Goal: Task Accomplishment & Management: Complete application form

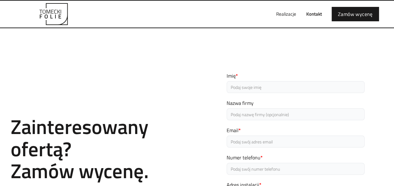
click at [320, 13] on link "Kontakt" at bounding box center [314, 14] width 26 height 20
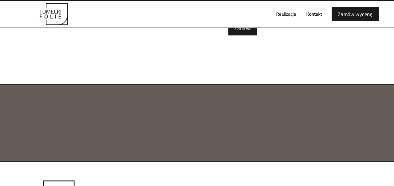
scroll to position [296, 0]
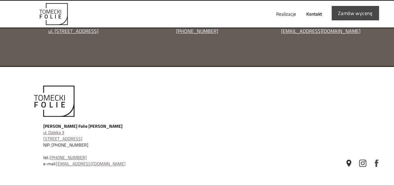
click at [363, 8] on link "Zamów wycenę" at bounding box center [355, 13] width 47 height 14
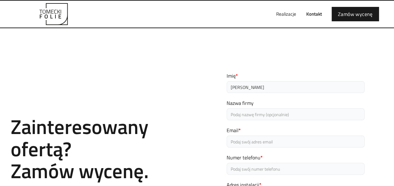
type input "Konrad"
click at [272, 113] on input "Nazwa firmy" at bounding box center [296, 114] width 138 height 12
type input "PON-PRAN KAROL PONETA Sp.k."
type input "konrad.habrylo@ponpran.pl"
type input "884813709"
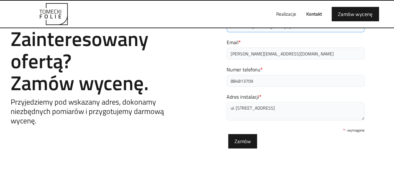
scroll to position [94, 0]
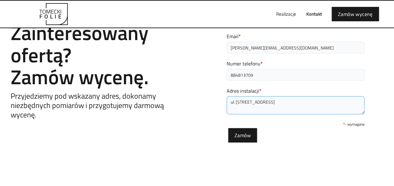
drag, startPoint x: 280, startPoint y: 103, endPoint x: 218, endPoint y: 101, distance: 62.7
click at [218, 101] on div "Contact Zainteresowany ofertą? Zamów wycenę. Przyjedziemy pod wskazany adres, d…" at bounding box center [197, 63] width 394 height 194
type textarea "K"
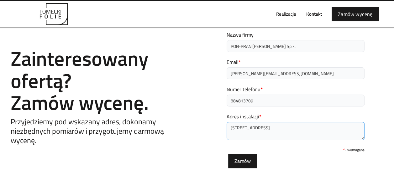
scroll to position [69, 0]
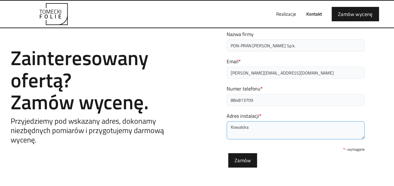
type textarea "Kowalska"
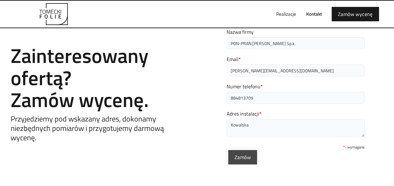
click at [235, 156] on input "Zamów" at bounding box center [242, 157] width 29 height 14
type input "Proszę czekać..."
